Goal: Task Accomplishment & Management: Use online tool/utility

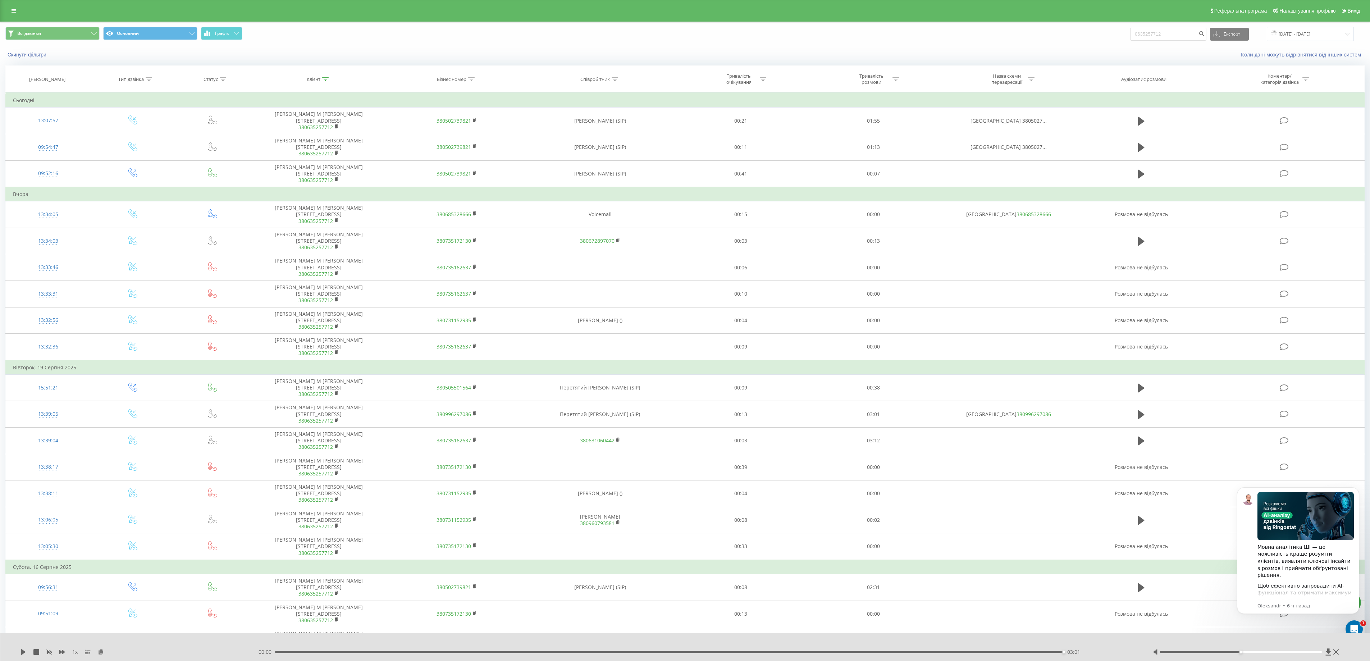
click at [4, 5] on div "Реферальна програма Налаштування профілю Вихід" at bounding box center [685, 11] width 1370 height 22
click at [23, 9] on div "Реферальна програма Налаштування профілю Вихід" at bounding box center [685, 11] width 1370 height 22
click at [17, 10] on link at bounding box center [13, 11] width 13 height 10
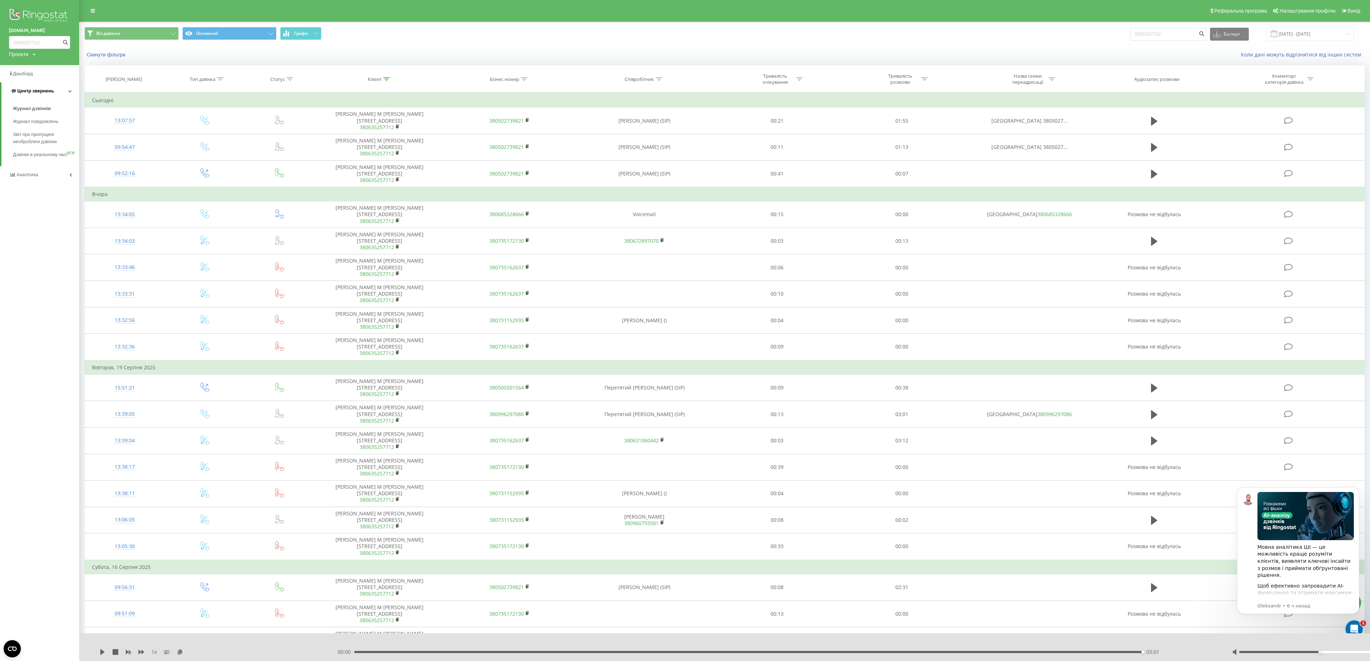
click at [40, 86] on link "Центр звернень" at bounding box center [40, 90] width 78 height 17
click at [39, 89] on span "Центр звернень" at bounding box center [34, 90] width 37 height 5
click at [54, 109] on link "Журнал дзвінків" at bounding box center [46, 108] width 66 height 13
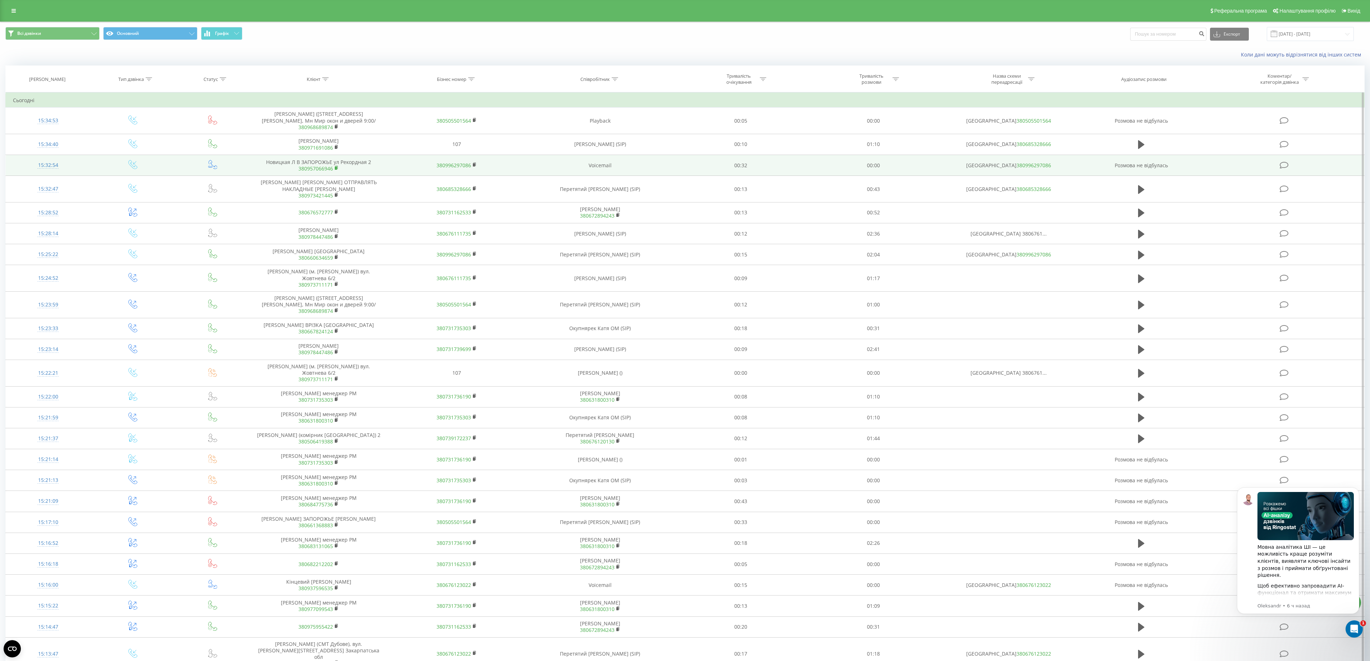
click at [335, 170] on rect at bounding box center [336, 168] width 2 height 3
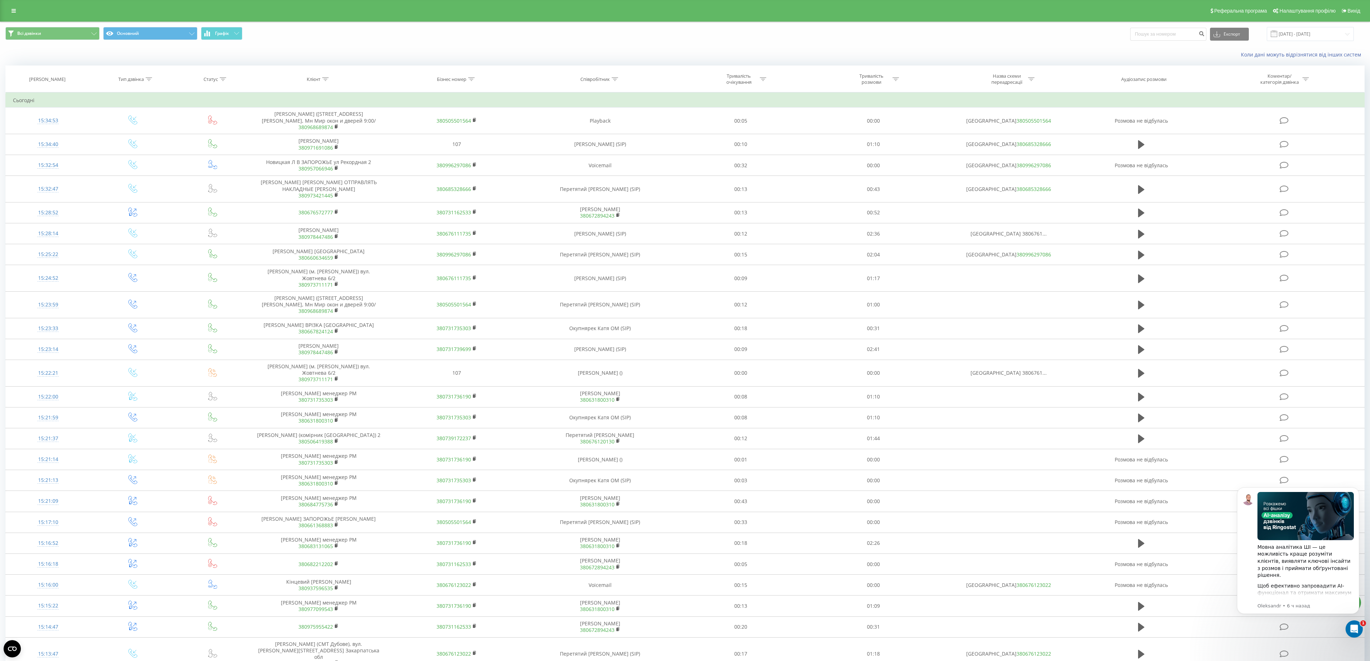
click at [899, 30] on div "Всі дзвінки Основний Графік Експорт .csv .xls .xlsx [DATE] - [DATE]" at bounding box center [684, 34] width 1359 height 14
